Goal: Communication & Community: Participate in discussion

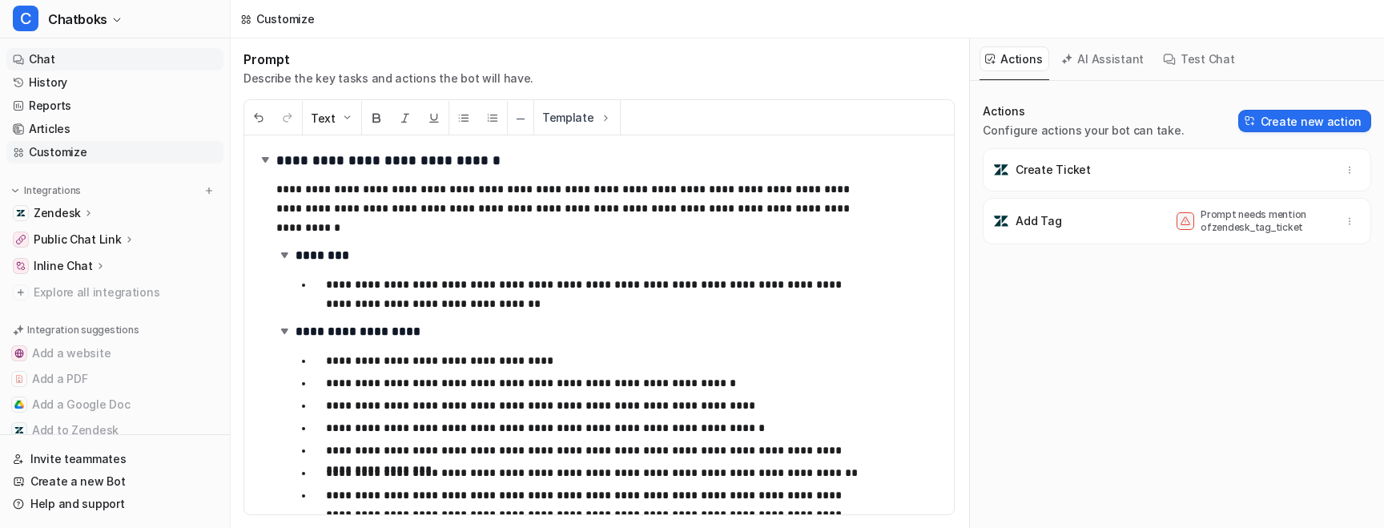
scroll to position [2584, 0]
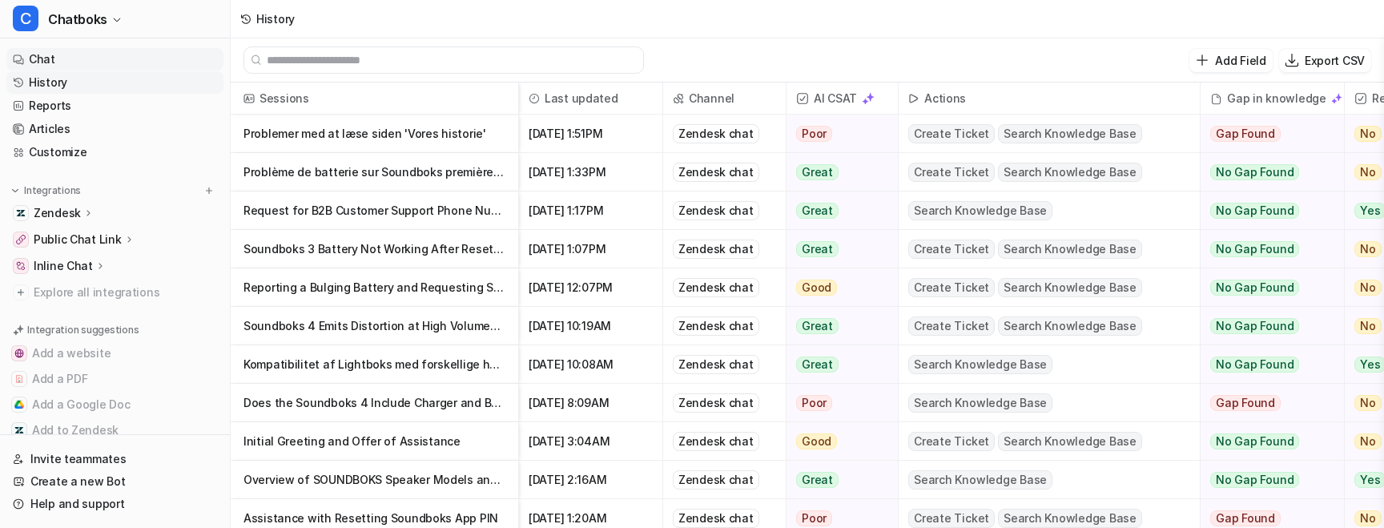
click at [87, 70] on link "Chat" at bounding box center [114, 59] width 217 height 22
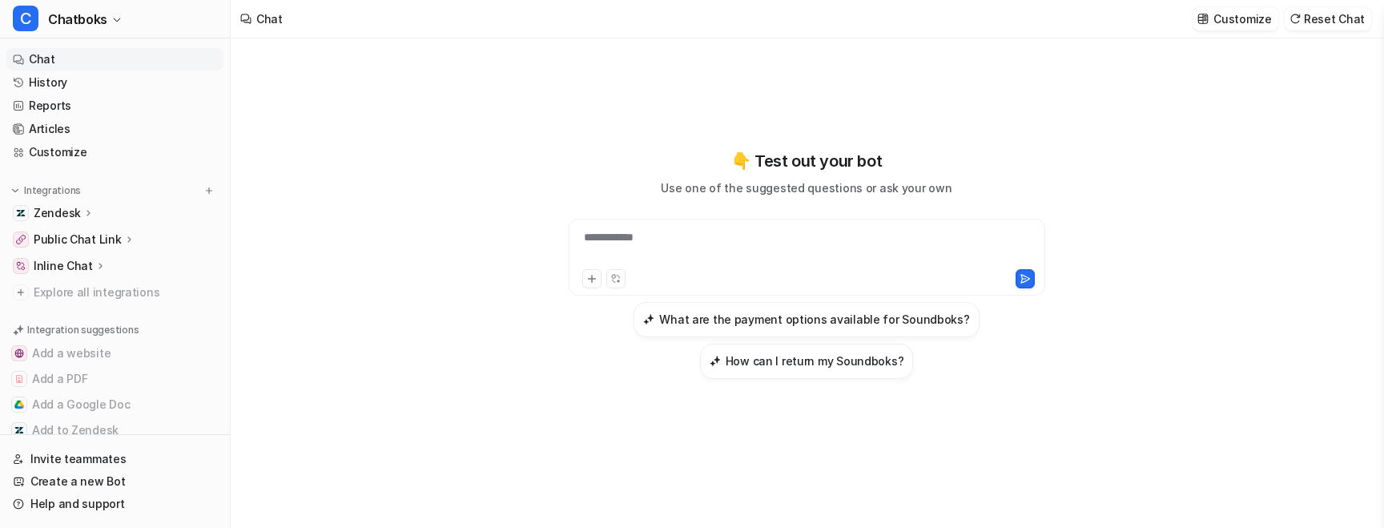
click at [631, 266] on div "**********" at bounding box center [807, 247] width 469 height 37
click at [655, 236] on div at bounding box center [806, 247] width 467 height 37
